Goal: Task Accomplishment & Management: Manage account settings

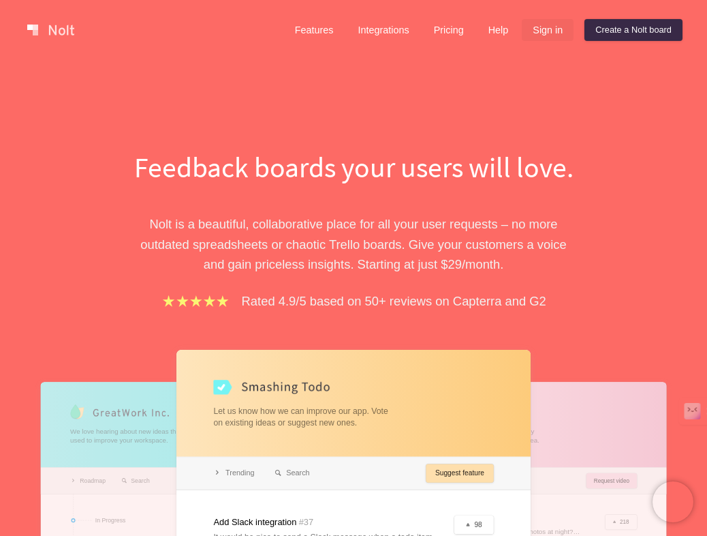
click at [535, 34] on link "Sign in" at bounding box center [548, 30] width 52 height 22
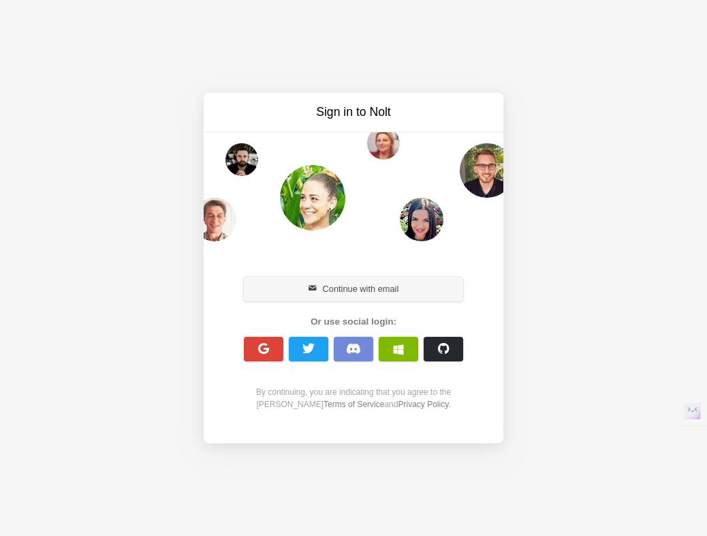
click at [346, 285] on button "Continue with email" at bounding box center [353, 289] width 219 height 25
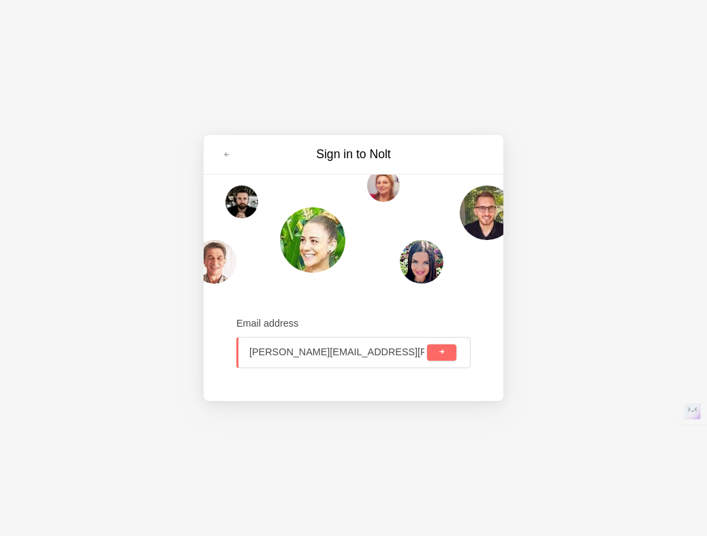
type input "sanket@nolt.io"
click at [427, 344] on button "submit" at bounding box center [441, 352] width 29 height 16
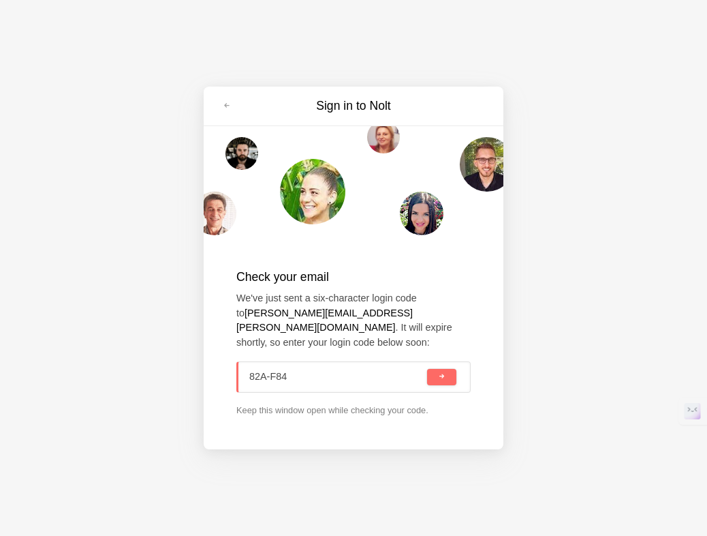
type input "82A-F84"
click at [427, 369] on button "submit" at bounding box center [441, 377] width 29 height 16
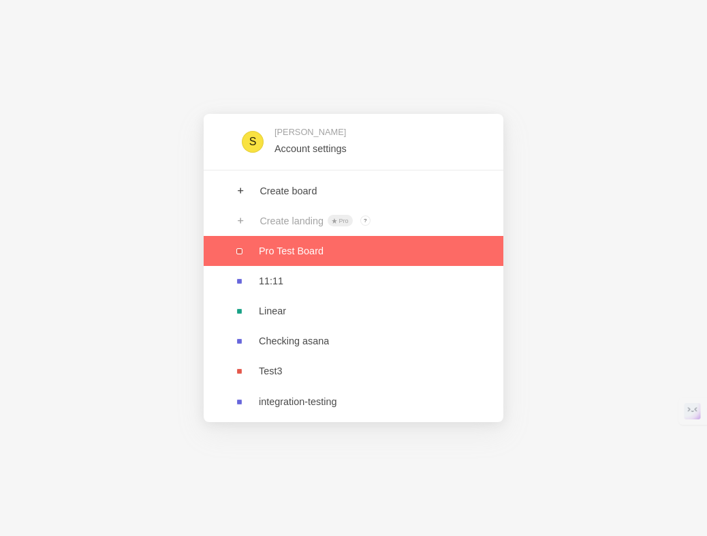
click at [435, 249] on link at bounding box center [354, 251] width 300 height 30
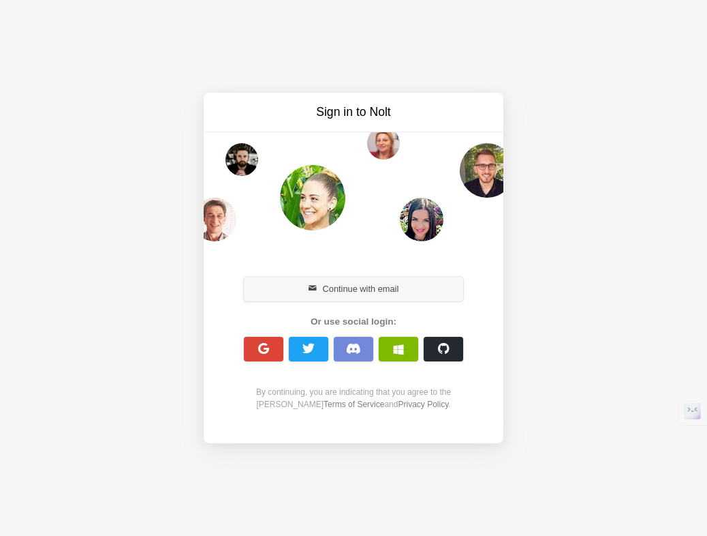
click at [351, 292] on button "Continue with email" at bounding box center [353, 289] width 219 height 25
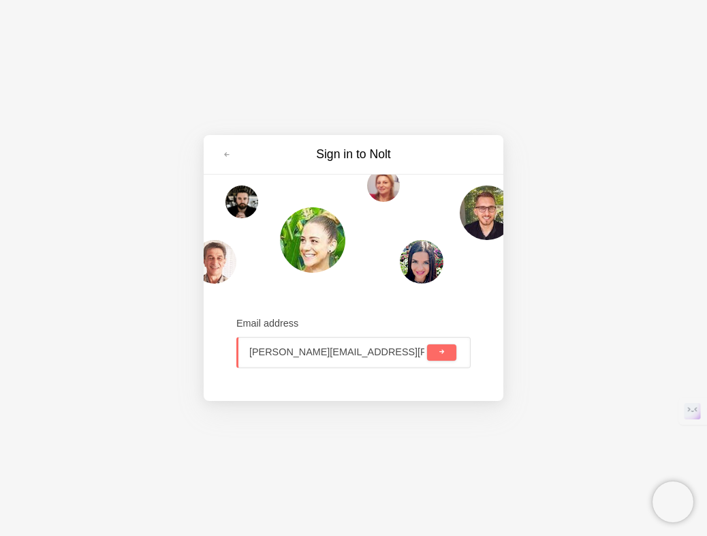
type input "adithi@nolt.io"
click at [427, 344] on button "submit" at bounding box center [441, 352] width 29 height 16
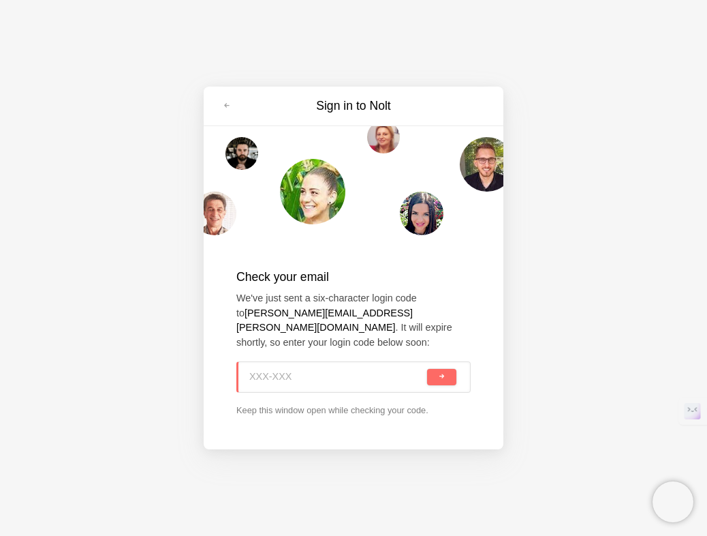
paste input "V2M-JMG"
type input "V2M-JMG"
click at [427, 369] on button "submit" at bounding box center [441, 377] width 29 height 16
